Goal: Information Seeking & Learning: Learn about a topic

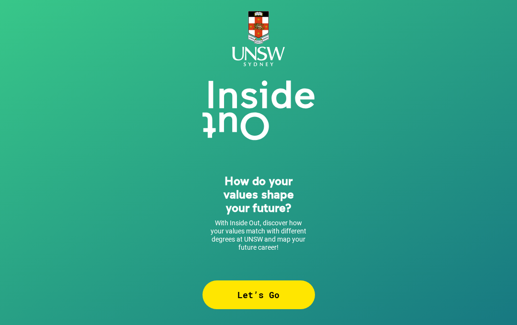
click at [284, 288] on div "Let’s Go" at bounding box center [258, 294] width 112 height 29
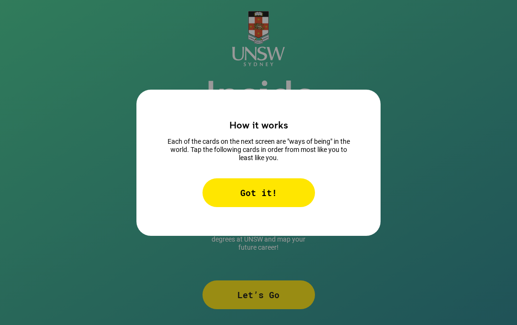
click at [279, 188] on div "Got it!" at bounding box center [258, 192] width 112 height 29
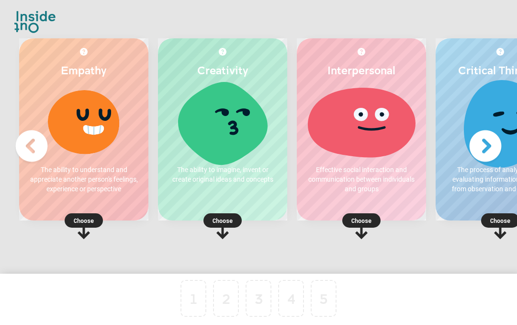
click at [88, 222] on p "Choose" at bounding box center [83, 220] width 129 height 10
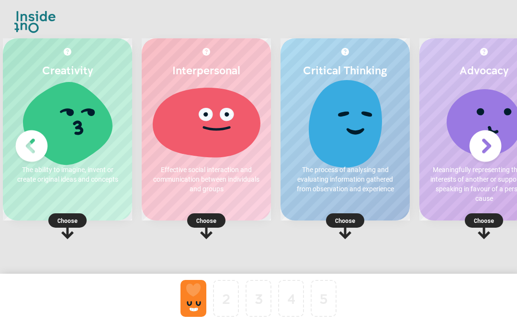
scroll to position [0, 17]
click at [78, 224] on rect at bounding box center [67, 220] width 38 height 14
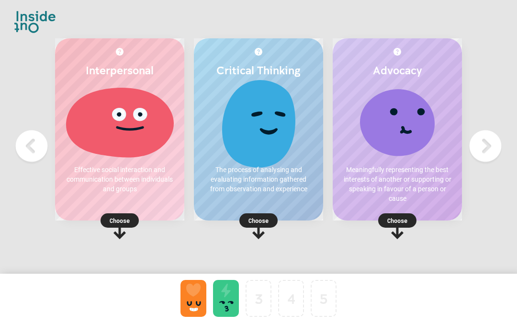
click at [131, 220] on rect at bounding box center [120, 220] width 38 height 14
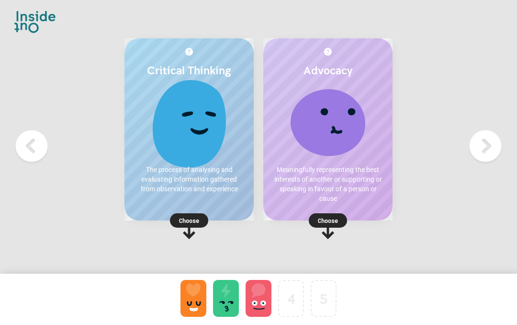
click at [333, 220] on p "Choose" at bounding box center [327, 220] width 129 height 10
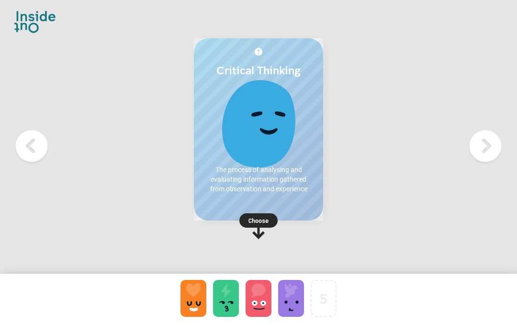
click at [258, 218] on p "Choose" at bounding box center [258, 220] width 129 height 10
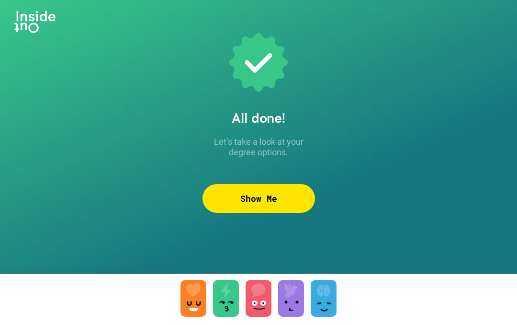
click at [286, 199] on div "Show Me" at bounding box center [258, 198] width 112 height 29
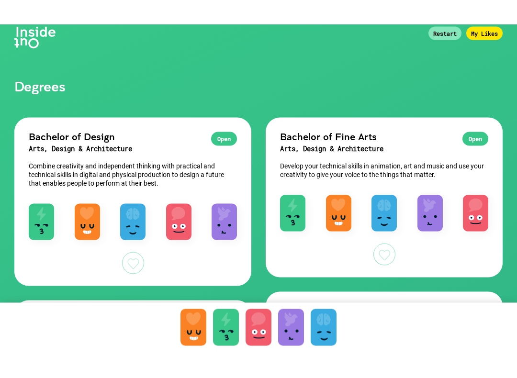
scroll to position [9, 0]
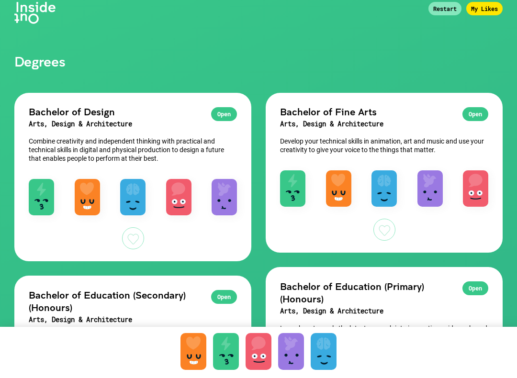
click at [226, 117] on div "Open" at bounding box center [224, 114] width 26 height 14
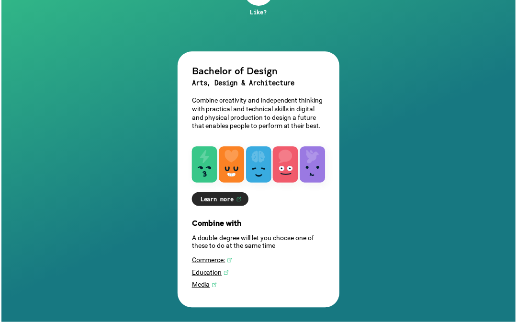
scroll to position [84, 0]
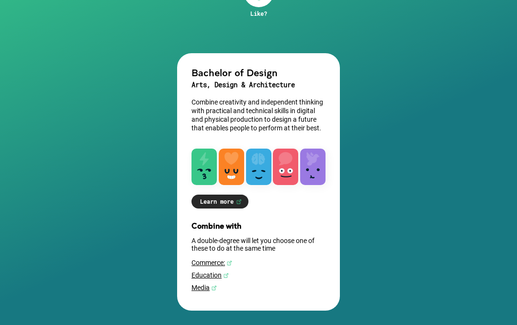
click at [209, 291] on link "Media" at bounding box center [258, 287] width 134 height 8
